Goal: Task Accomplishment & Management: Use online tool/utility

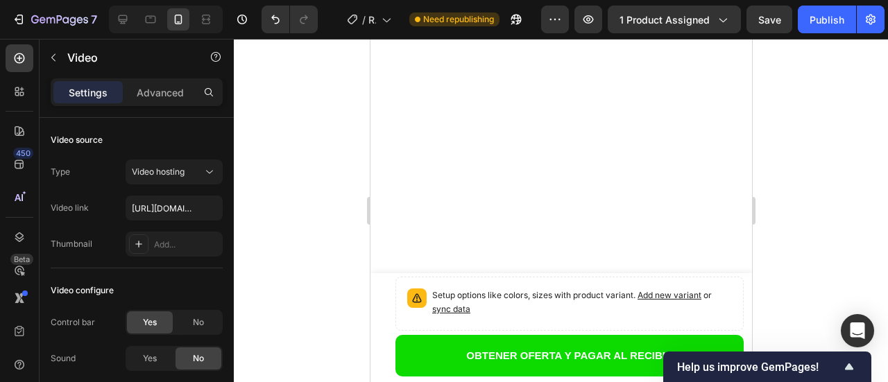
scroll to position [3556, 0]
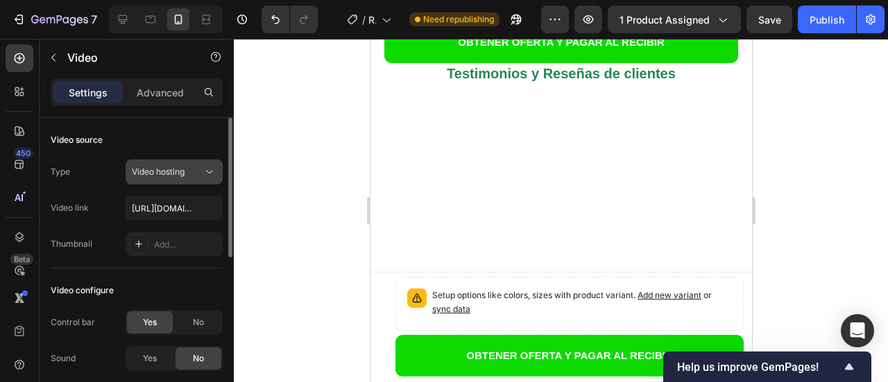
click at [209, 174] on icon at bounding box center [210, 172] width 14 height 14
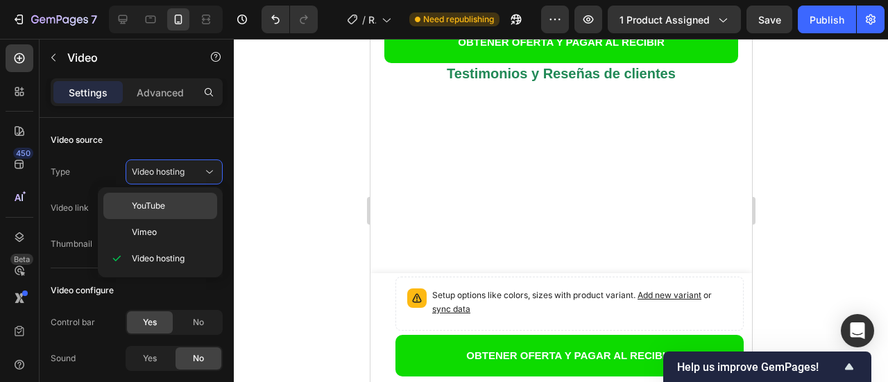
click at [182, 206] on p "YouTube" at bounding box center [171, 206] width 79 height 12
type input "https://www.youtube.com/watch?v=drIt4RH_kyQ"
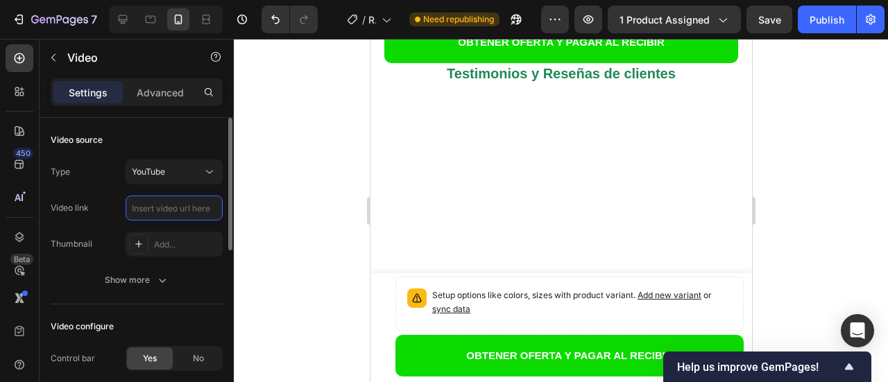
scroll to position [0, 0]
paste input "https://youtube.com/shorts/IJVwhFq5Qkw?feature=share"
type input "https://youtube.com/shorts/IJVwhFq5Qkw?feature=share"
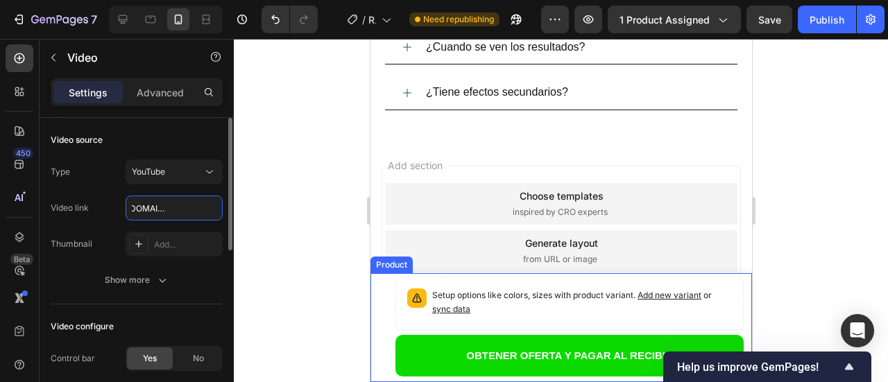
scroll to position [4680, 0]
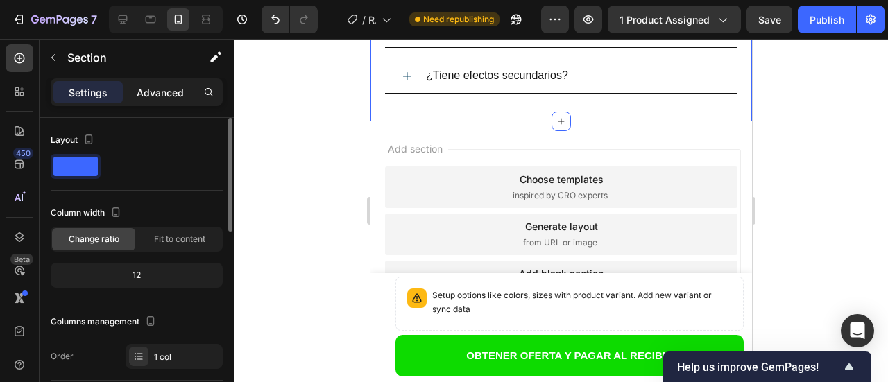
click at [158, 96] on p "Advanced" at bounding box center [160, 92] width 47 height 15
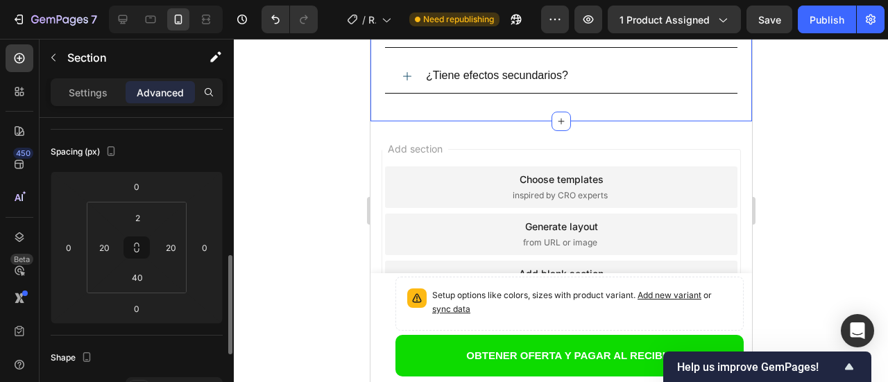
scroll to position [208, 0]
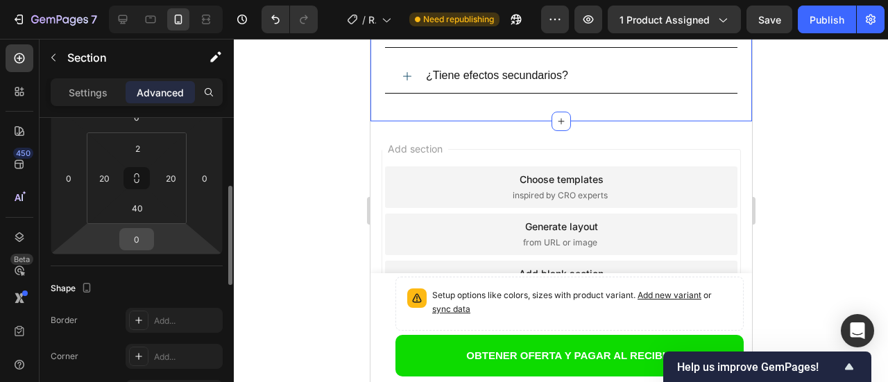
click at [137, 239] on input "0" at bounding box center [137, 239] width 28 height 21
type input "32"
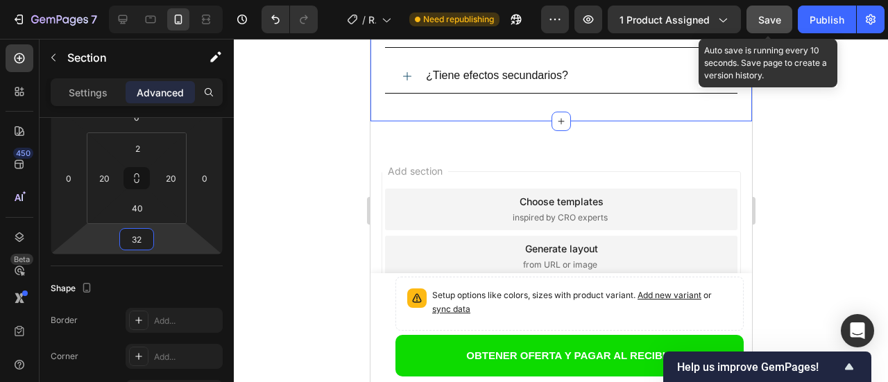
click at [773, 19] on span "Save" at bounding box center [770, 20] width 23 height 12
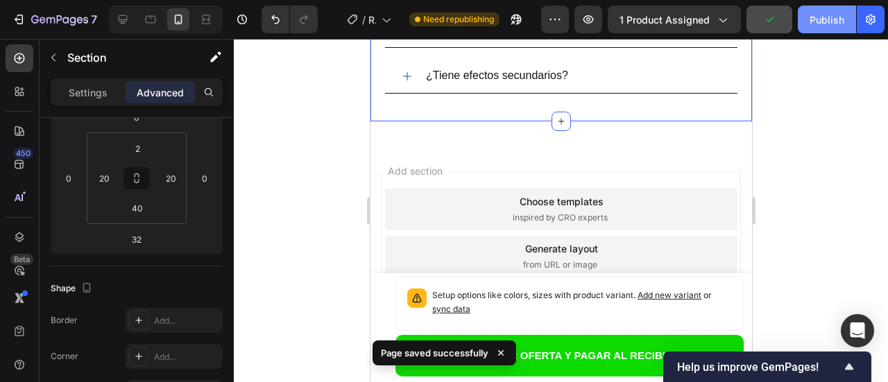
click at [818, 22] on div "Publish" at bounding box center [827, 19] width 35 height 15
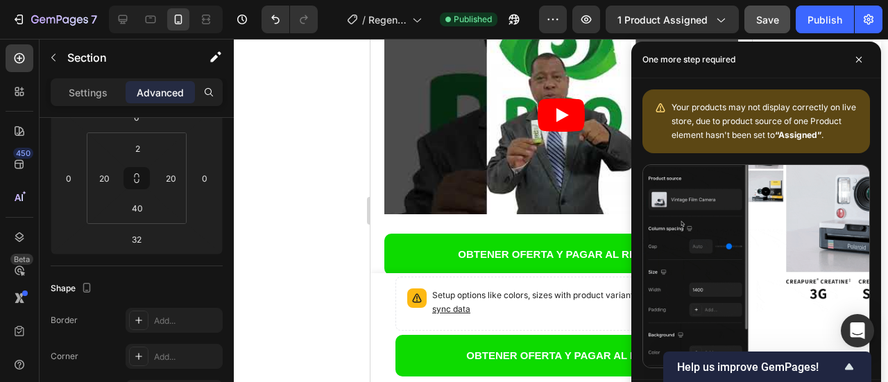
scroll to position [3777, 0]
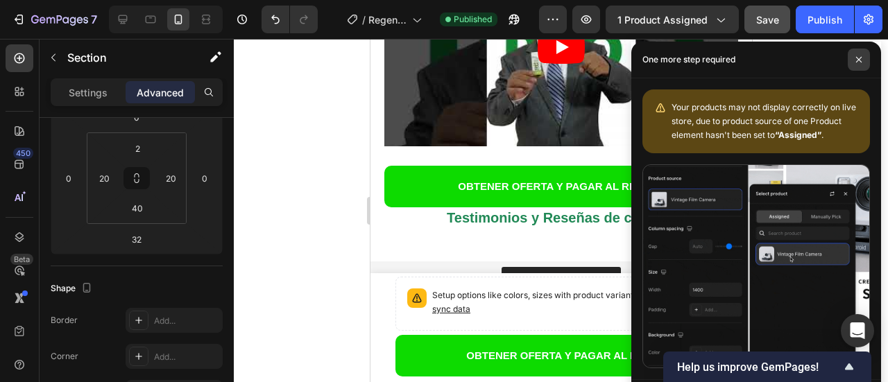
click at [859, 60] on icon at bounding box center [860, 60] width 6 height 6
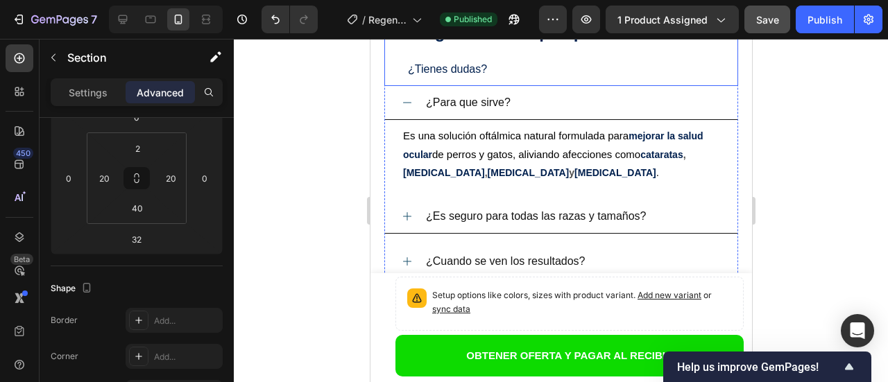
scroll to position [4424, 0]
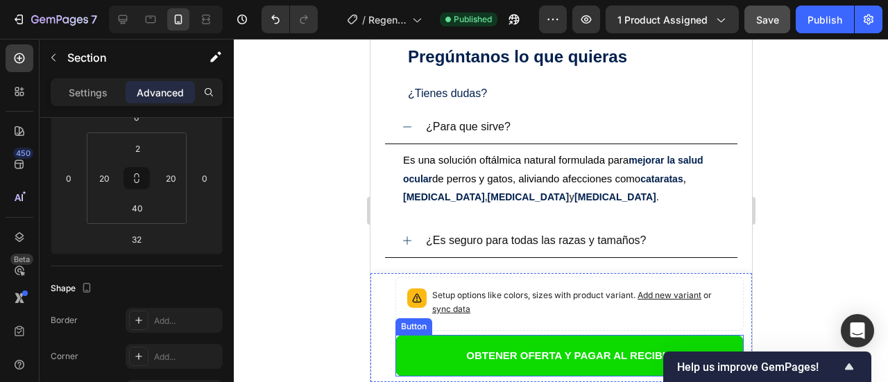
click at [414, 356] on button "OBTENER OFERTA Y PAGAR AL RECIBIR" at bounding box center [569, 356] width 348 height 42
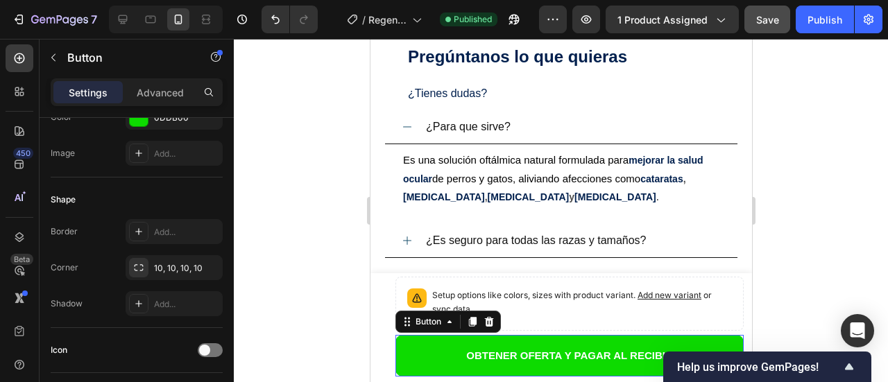
scroll to position [0, 0]
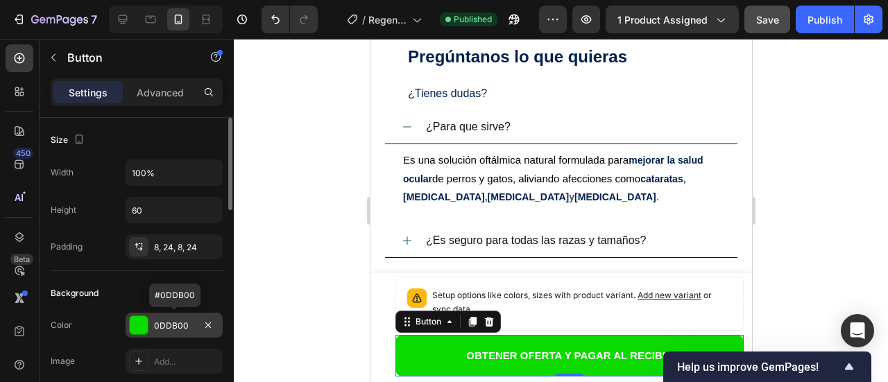
click at [180, 325] on div "0DDB00" at bounding box center [174, 326] width 40 height 12
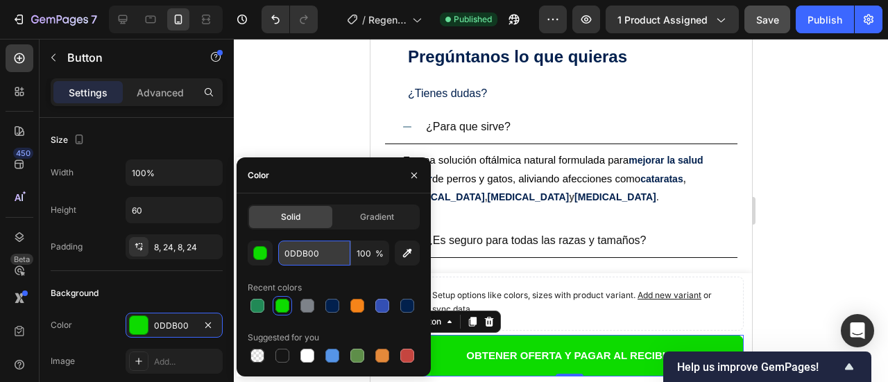
click at [323, 257] on input "0DDB00" at bounding box center [314, 253] width 72 height 25
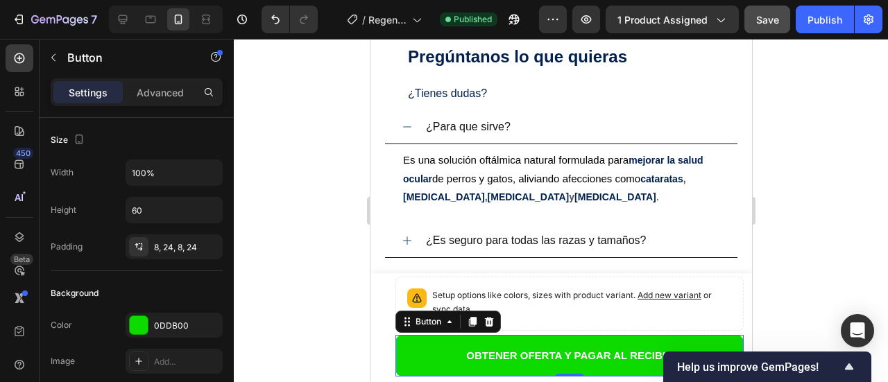
click at [311, 94] on div at bounding box center [561, 211] width 655 height 344
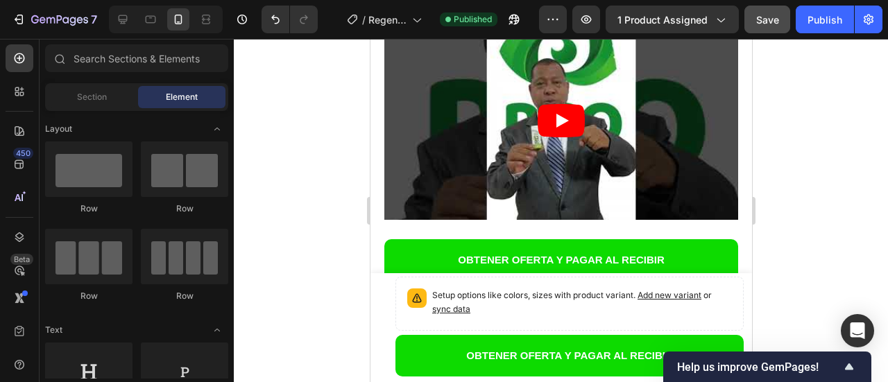
scroll to position [3591, 0]
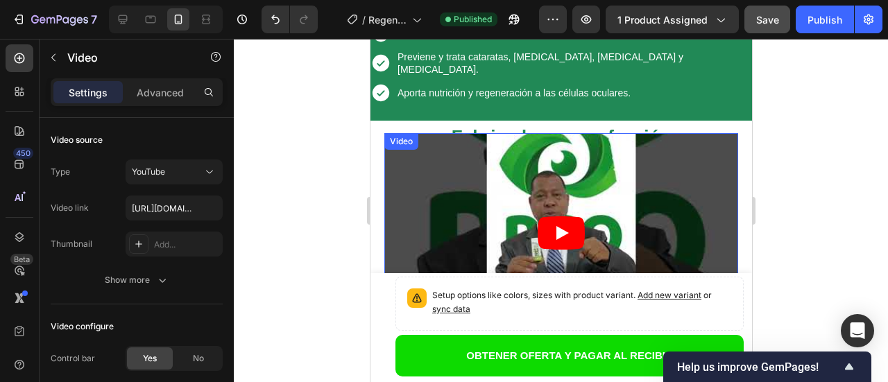
click at [459, 214] on article at bounding box center [561, 232] width 354 height 199
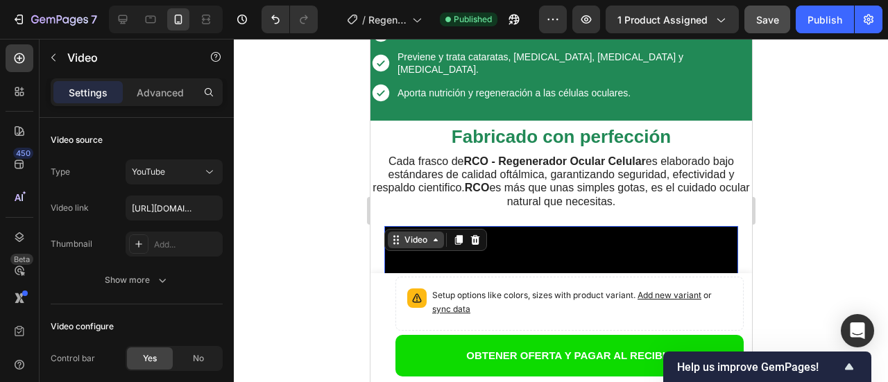
click at [411, 234] on div "Video" at bounding box center [415, 240] width 28 height 12
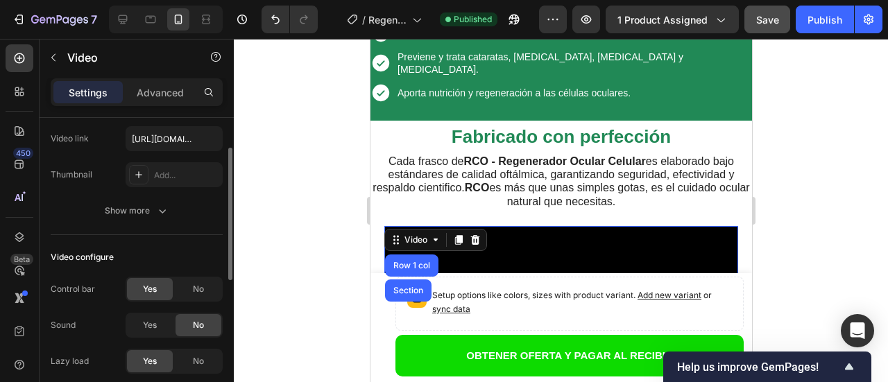
scroll to position [208, 0]
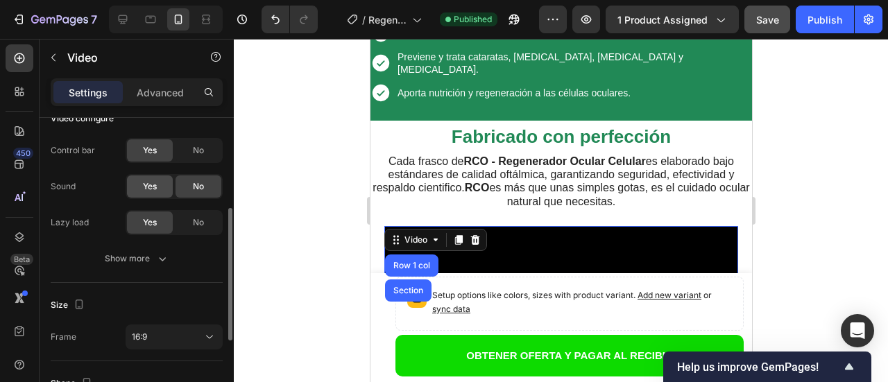
click at [145, 191] on span "Yes" at bounding box center [150, 186] width 14 height 12
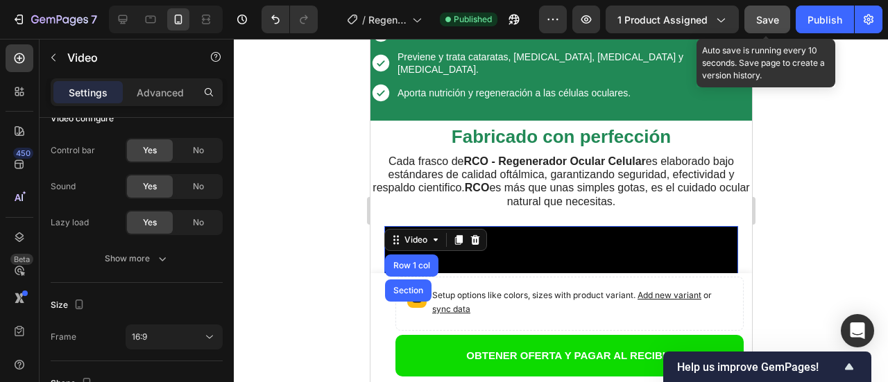
click at [763, 26] on div "Save" at bounding box center [768, 19] width 23 height 15
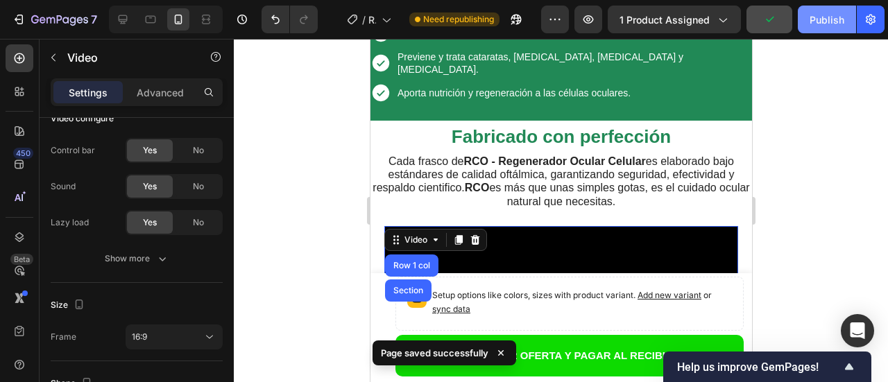
click at [817, 25] on div "Publish" at bounding box center [827, 19] width 35 height 15
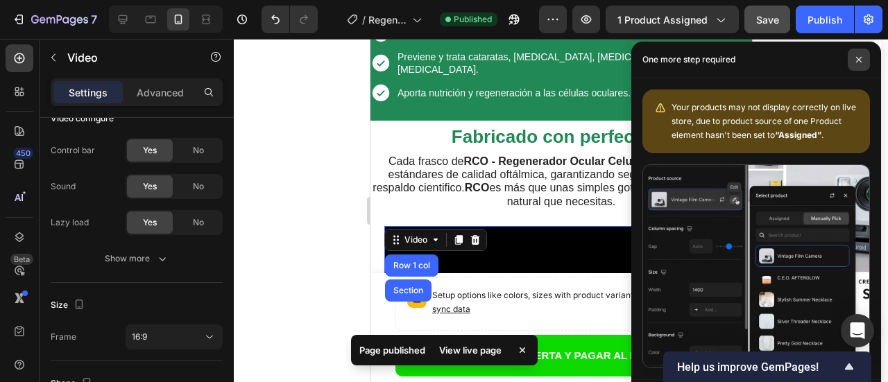
click at [860, 58] on icon at bounding box center [859, 59] width 7 height 7
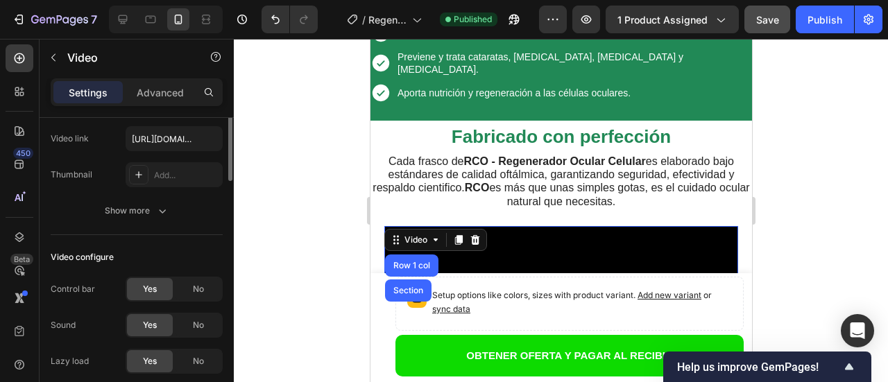
scroll to position [0, 0]
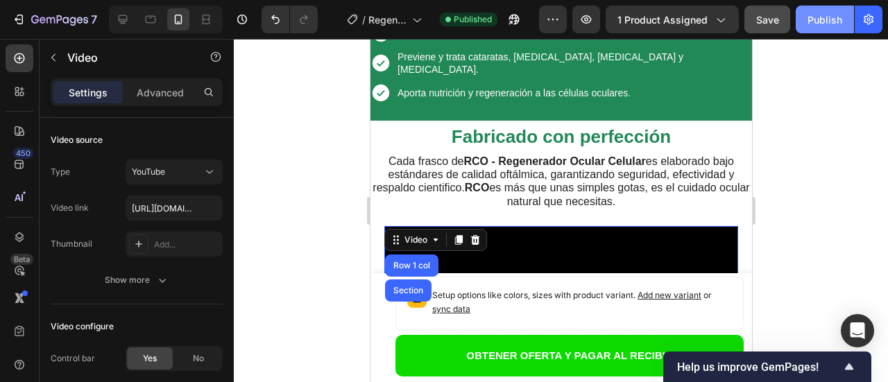
click at [813, 26] on div "Publish" at bounding box center [825, 19] width 35 height 15
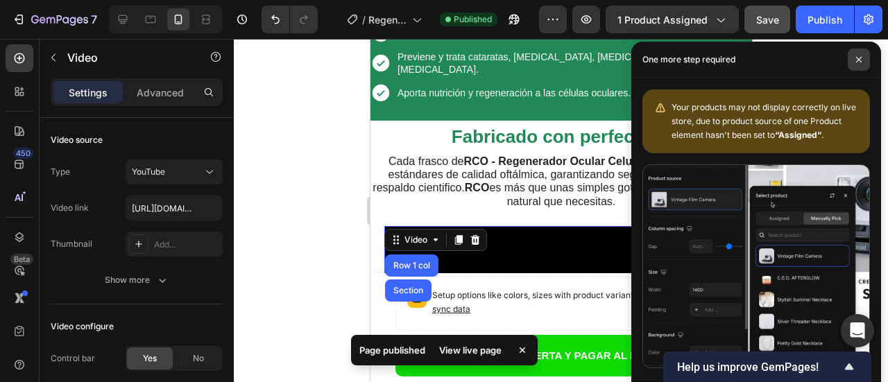
click at [854, 58] on span at bounding box center [859, 60] width 22 height 22
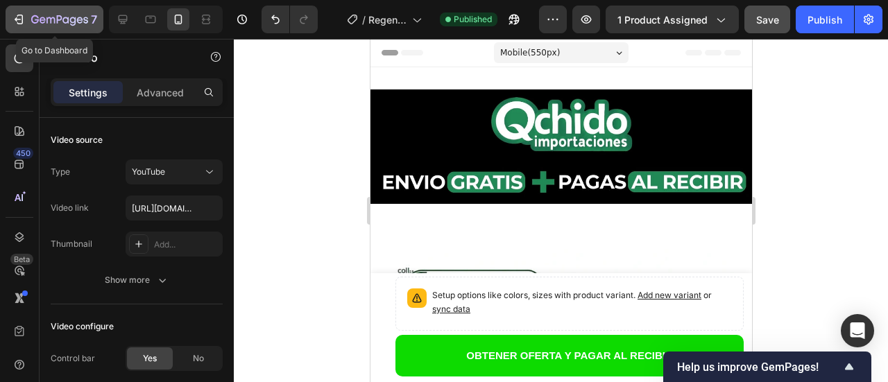
click at [28, 19] on div "7" at bounding box center [54, 19] width 85 height 17
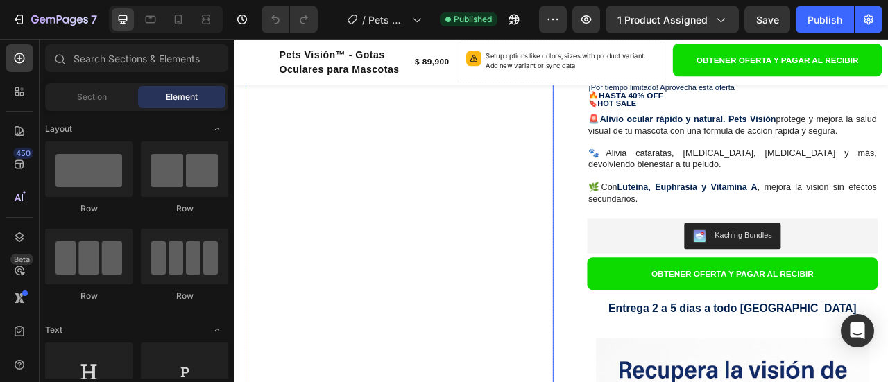
scroll to position [486, 0]
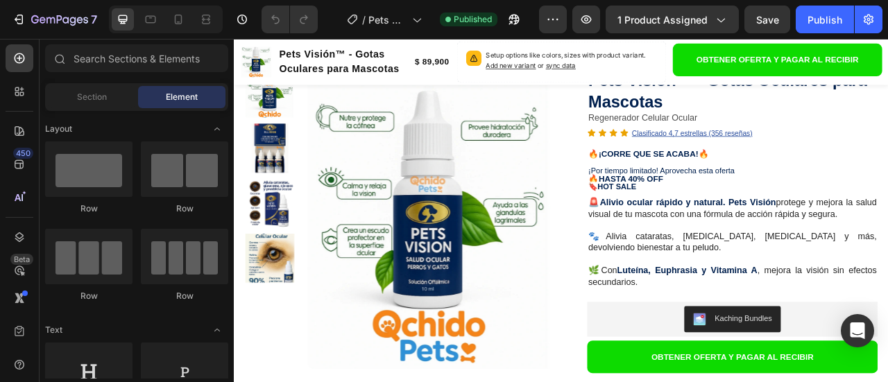
scroll to position [361, 0]
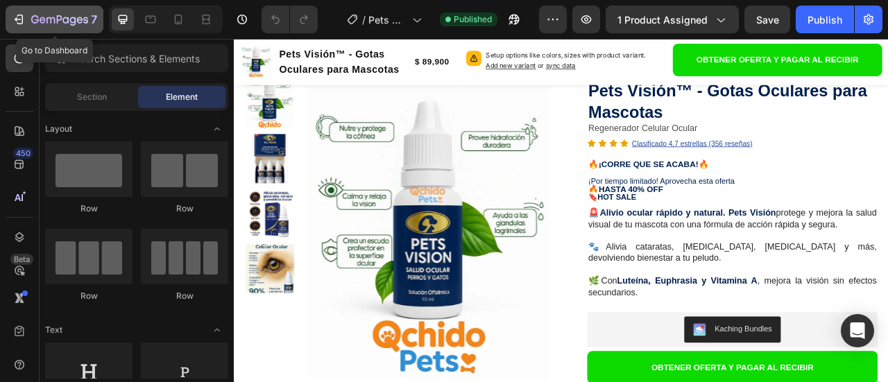
click at [37, 18] on icon "button" at bounding box center [35, 19] width 8 height 8
